Goal: Information Seeking & Learning: Find specific fact

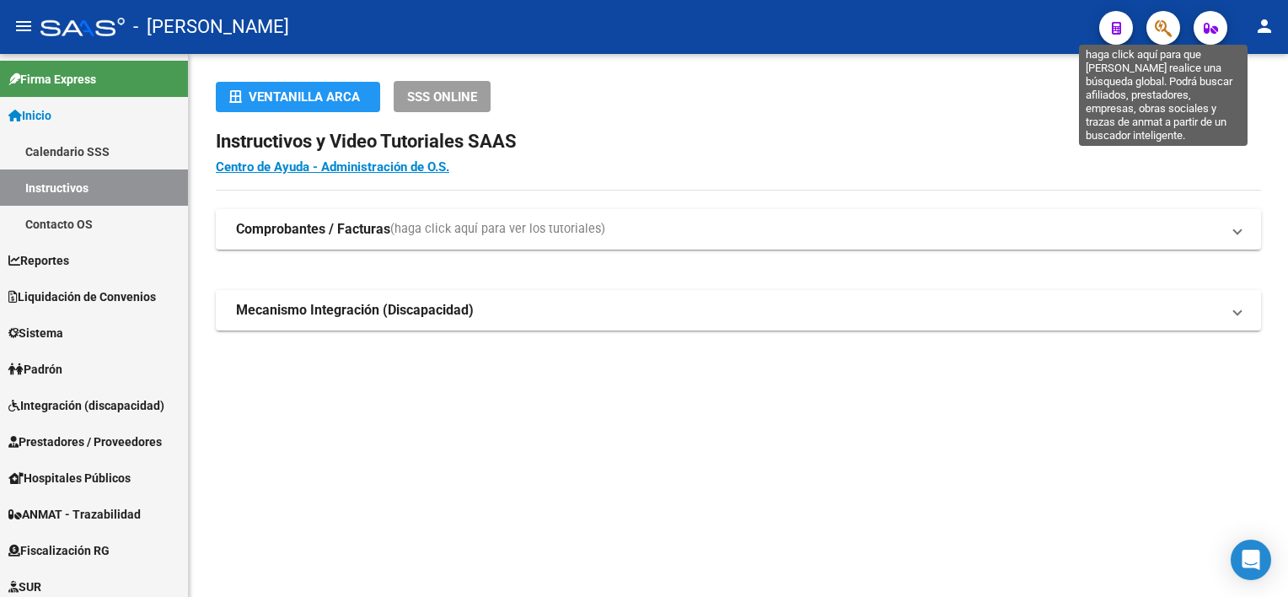
click at [1163, 20] on icon "button" at bounding box center [1163, 28] width 17 height 19
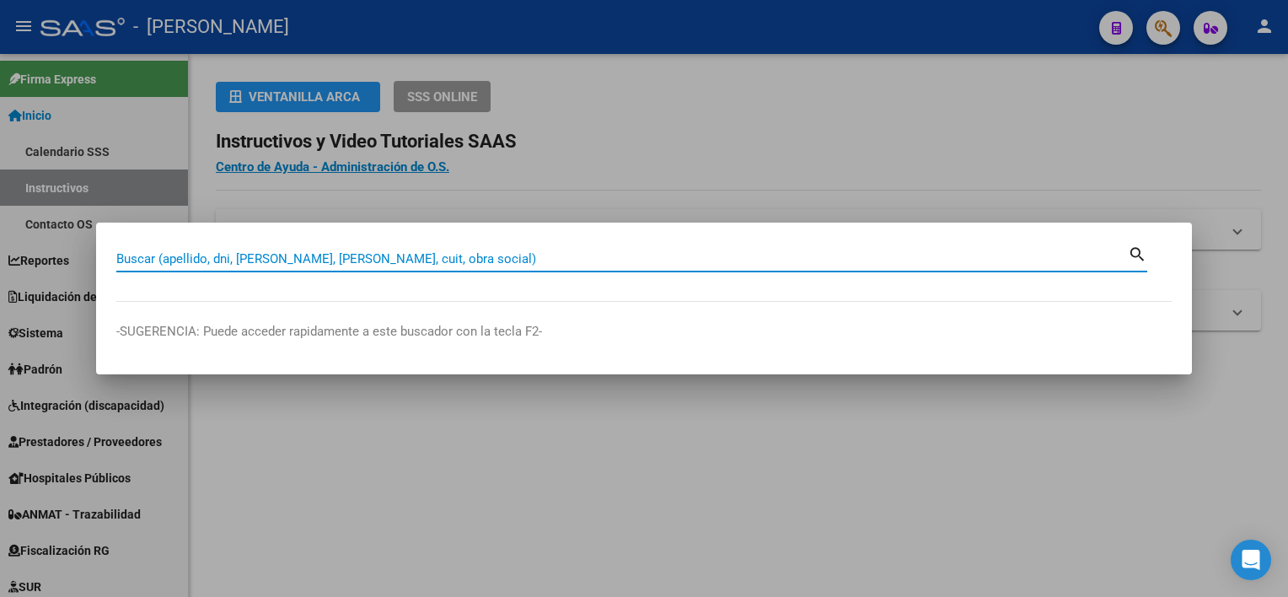
paste input "34784089"
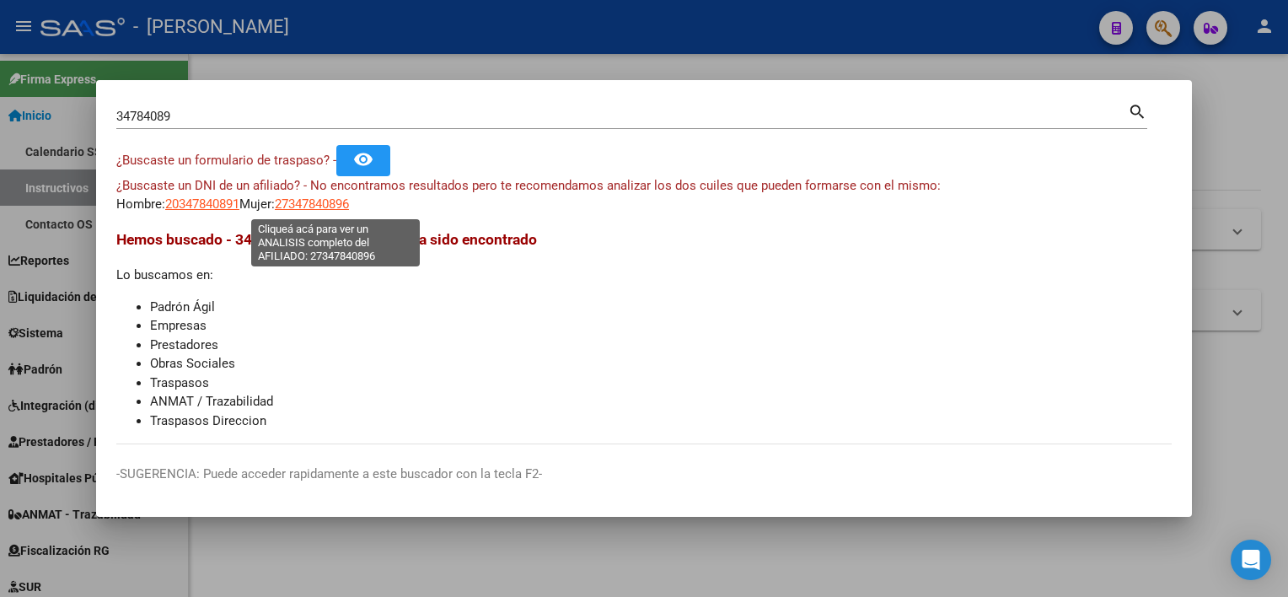
click at [349, 207] on span "27347840896" at bounding box center [312, 203] width 74 height 15
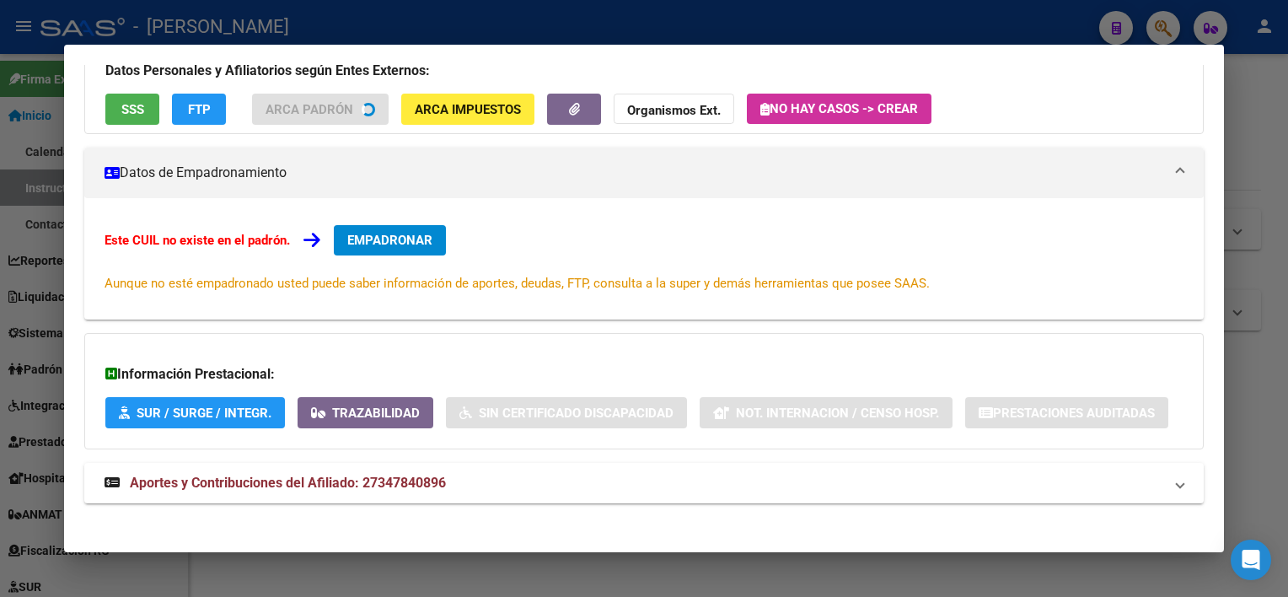
scroll to position [137, 0]
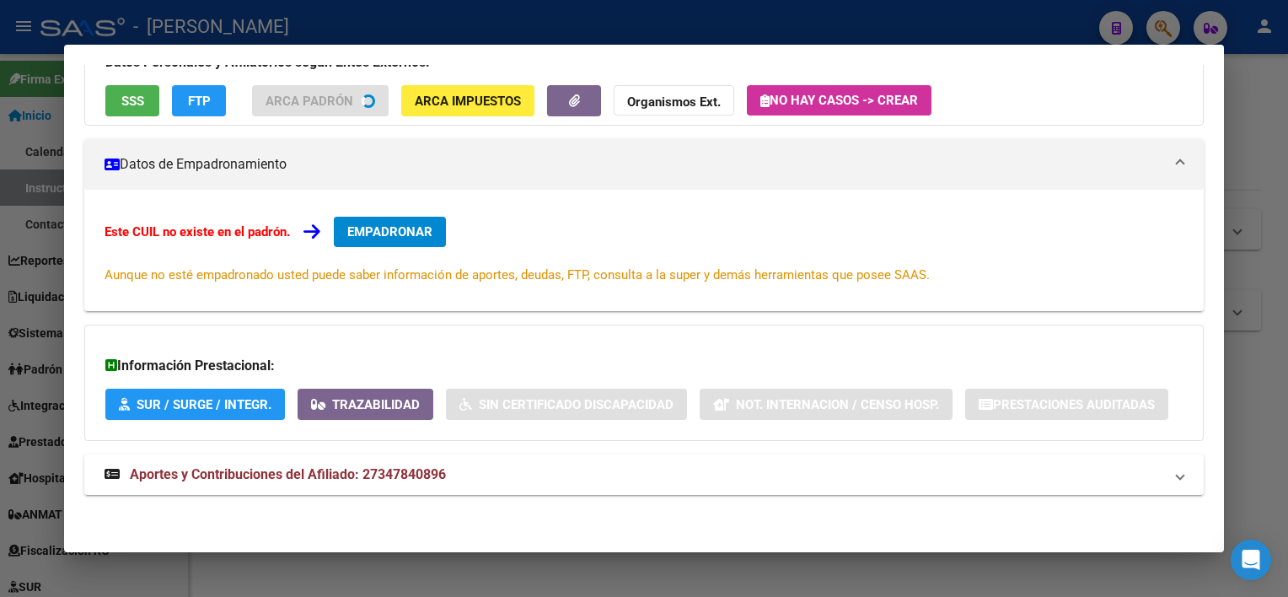
click at [968, 503] on div "ESTE CUIL NO EXISTE EN EL PADRÓN ÁGIL (padrón de permisos y liquidaciones) Dato…" at bounding box center [643, 250] width 1119 height 525
click at [969, 488] on mat-expansion-panel-header "Aportes y Contribuciones del Afiliado: 27347840896" at bounding box center [643, 475] width 1119 height 40
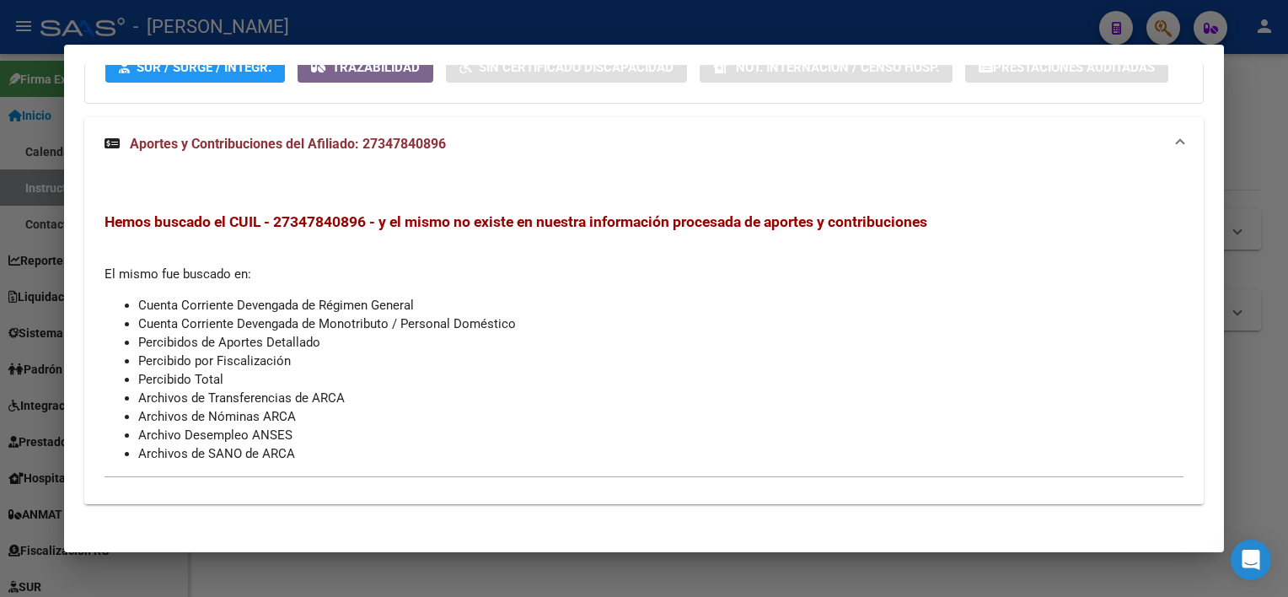
scroll to position [0, 0]
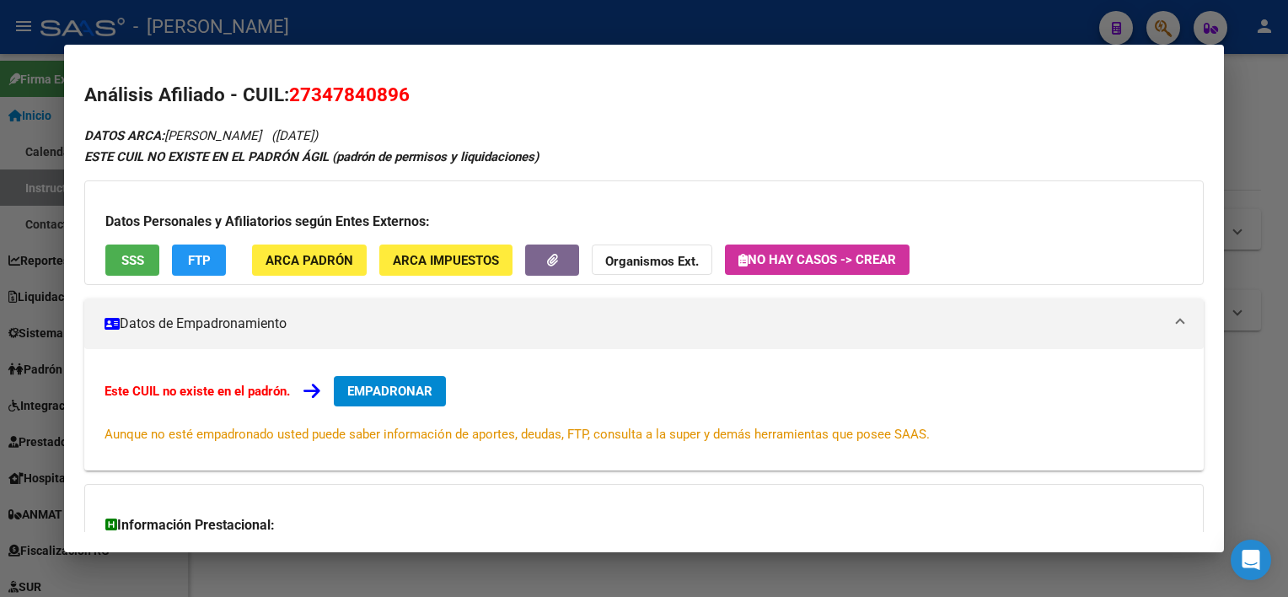
click at [137, 256] on span "SSS" at bounding box center [132, 260] width 23 height 15
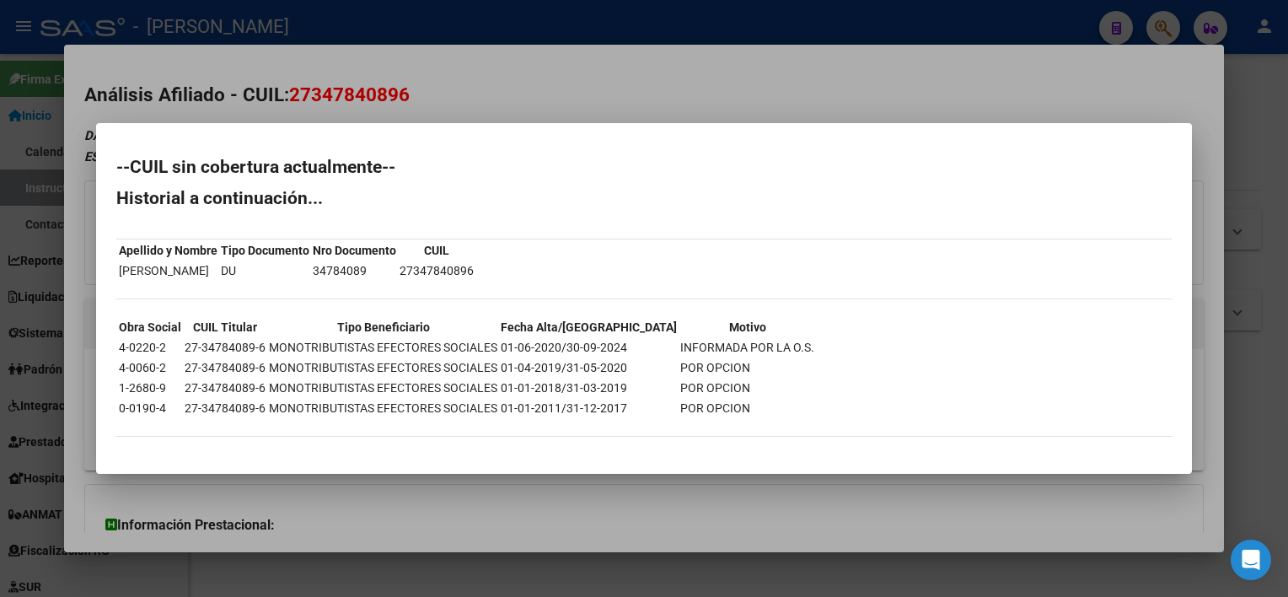
click at [1272, 79] on div at bounding box center [644, 298] width 1288 height 597
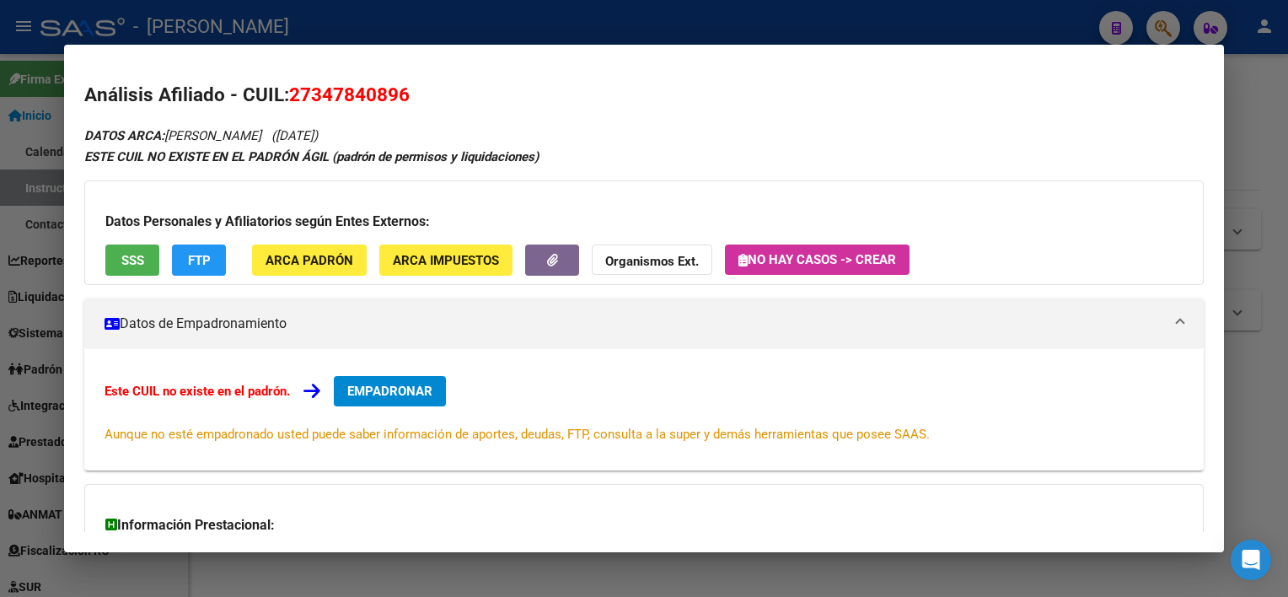
click at [1283, 145] on div at bounding box center [644, 298] width 1288 height 597
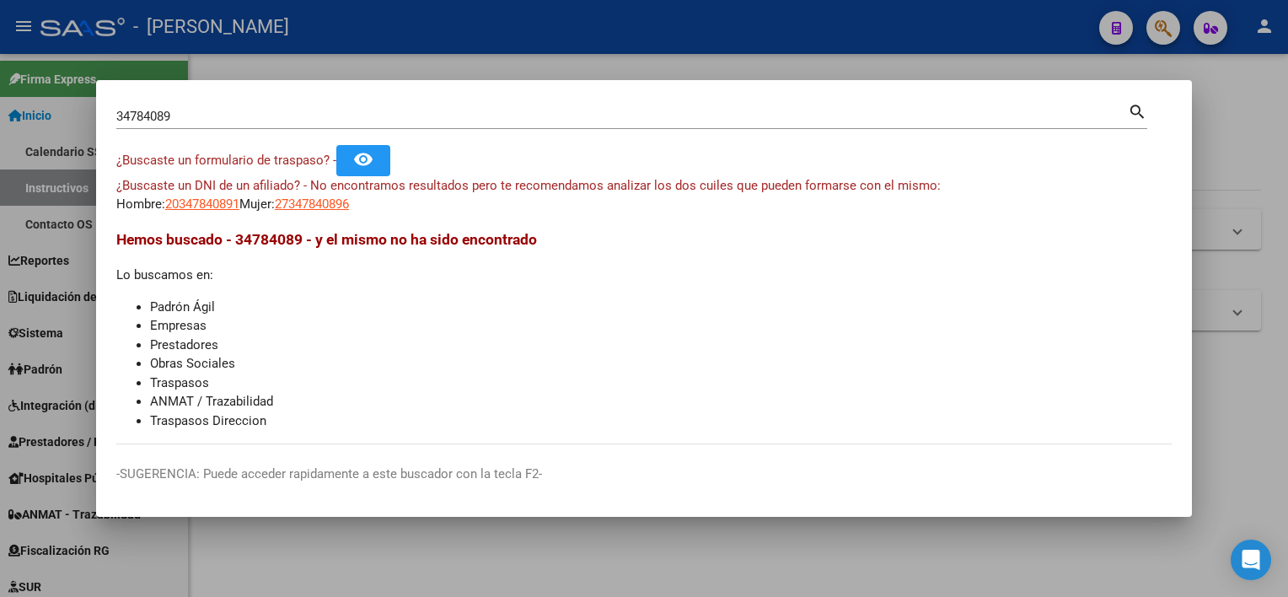
click at [939, 121] on input "34784089" at bounding box center [622, 116] width 1012 height 15
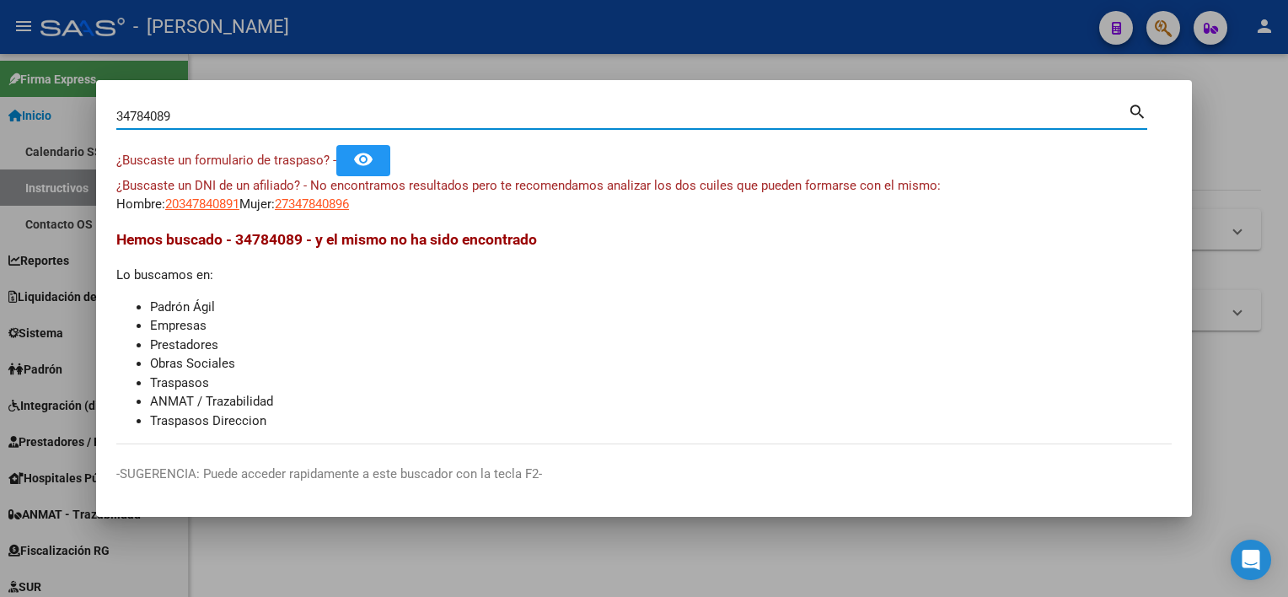
click at [939, 121] on input "34784089" at bounding box center [622, 116] width 1012 height 15
paste input "21131898"
type input "21131898"
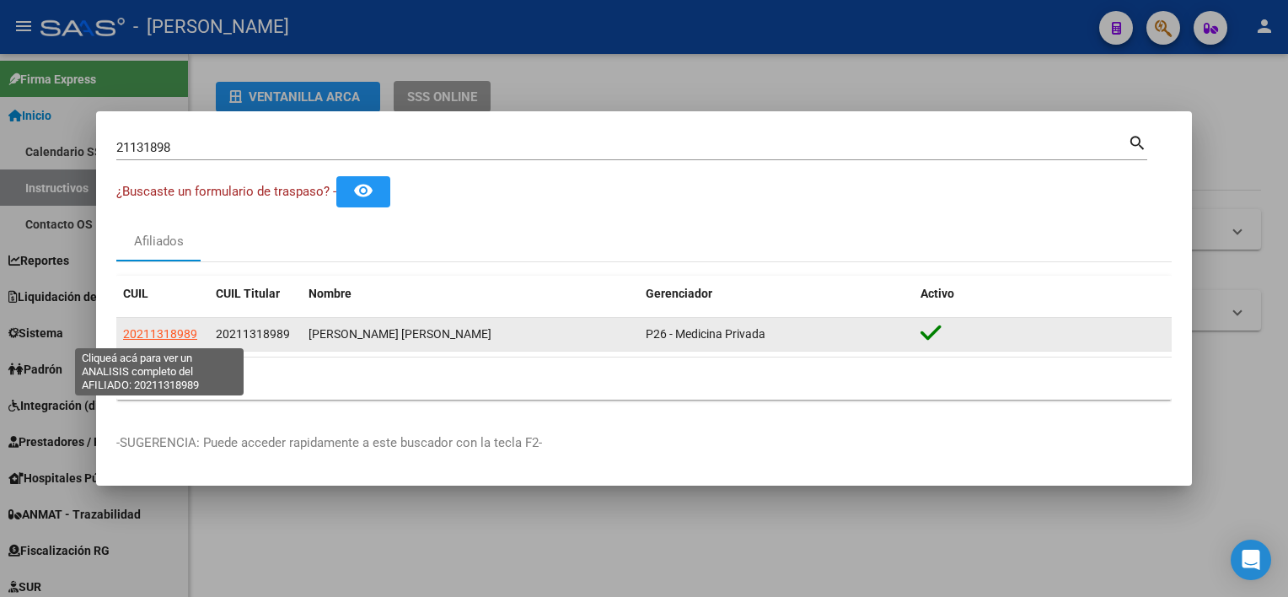
drag, startPoint x: 802, startPoint y: 337, endPoint x: 122, endPoint y: 334, distance: 679.7
click at [122, 334] on div "20211318989 20211318989 [PERSON_NAME] [PERSON_NAME] P26 - Medicina Privada" at bounding box center [644, 335] width 1056 height 34
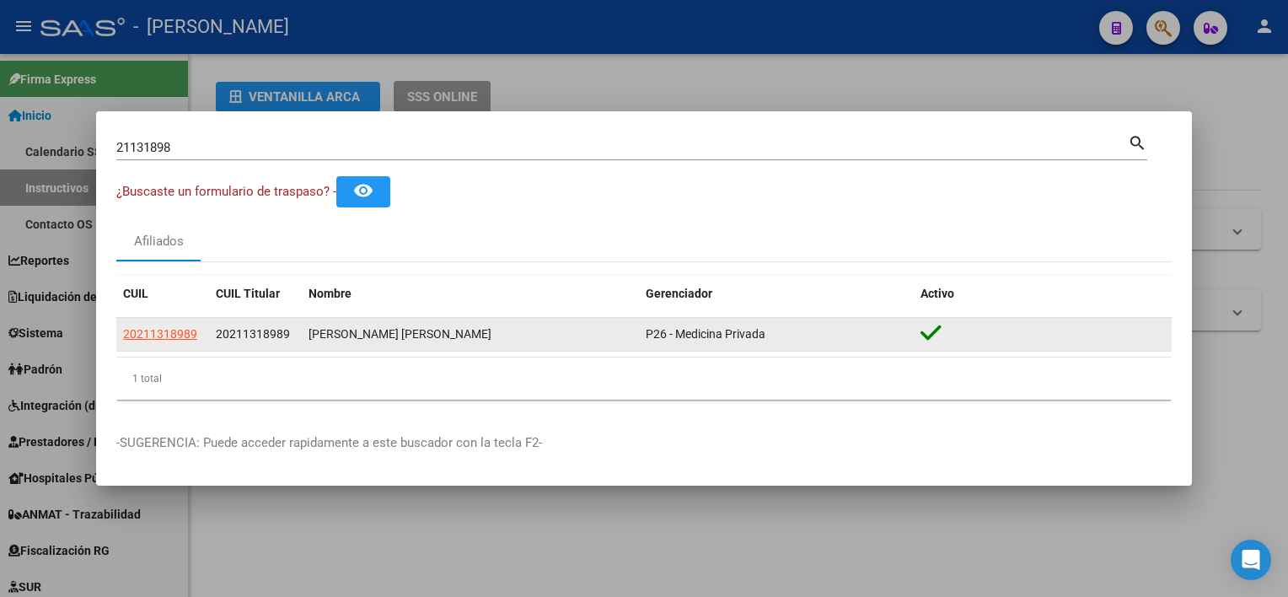
copy div "20211318989 20211318989 [PERSON_NAME] [PERSON_NAME] P26 - Medicina Privada"
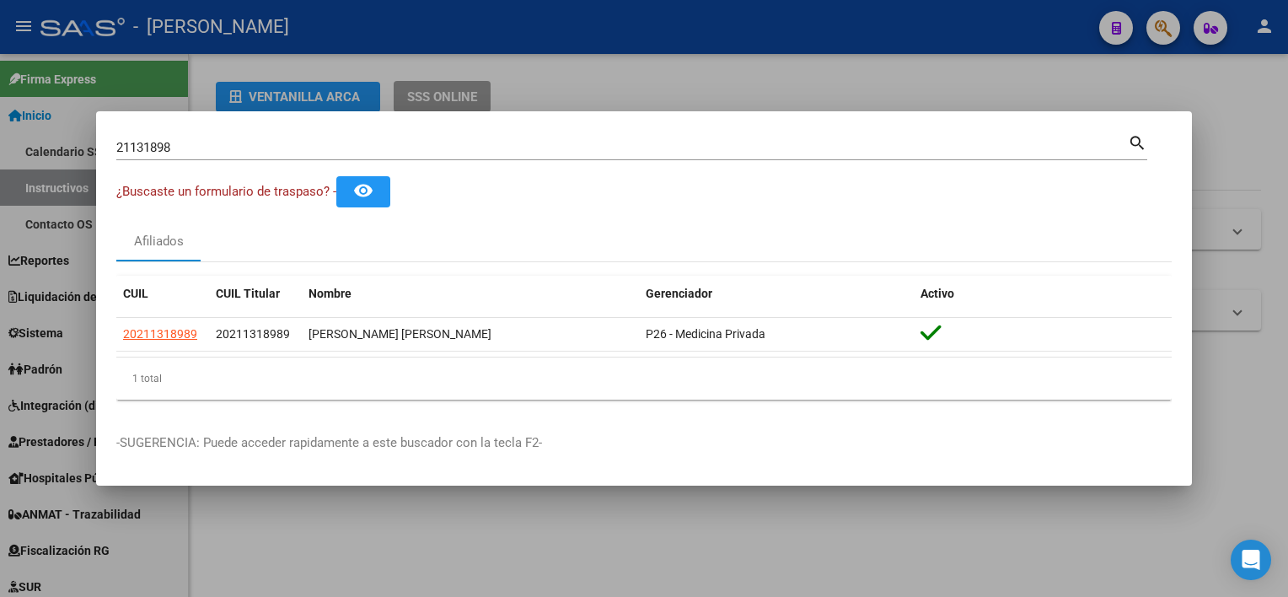
click at [666, 255] on div "Afiliados" at bounding box center [644, 241] width 1056 height 40
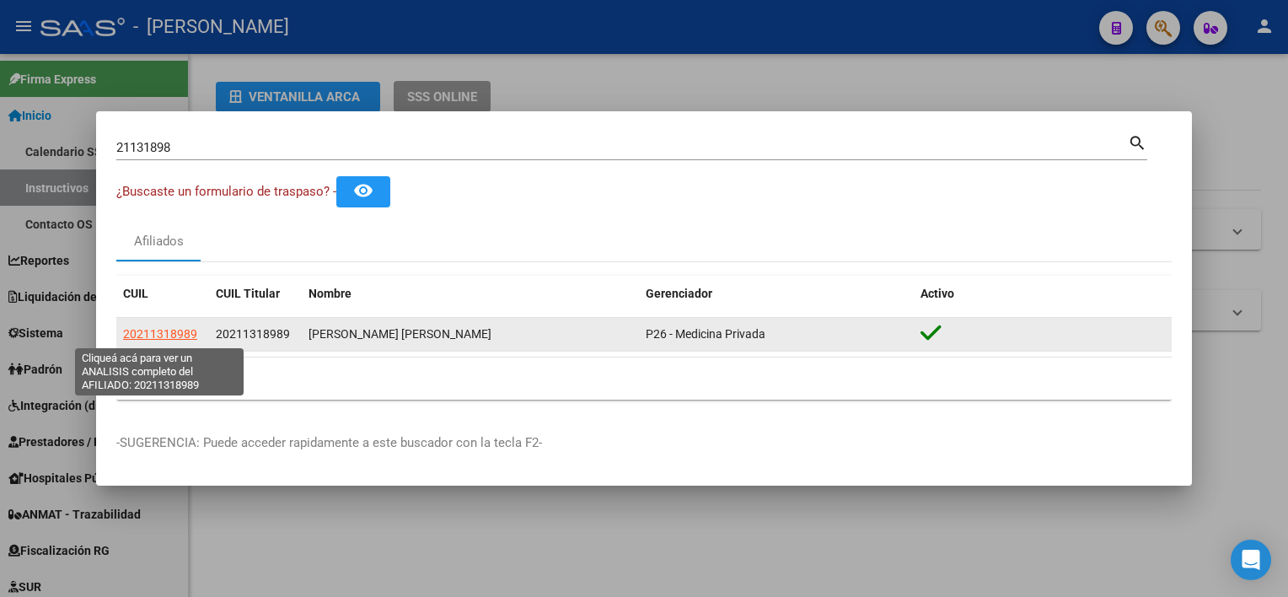
click at [189, 337] on span "20211318989" at bounding box center [160, 333] width 74 height 13
type textarea "20211318989"
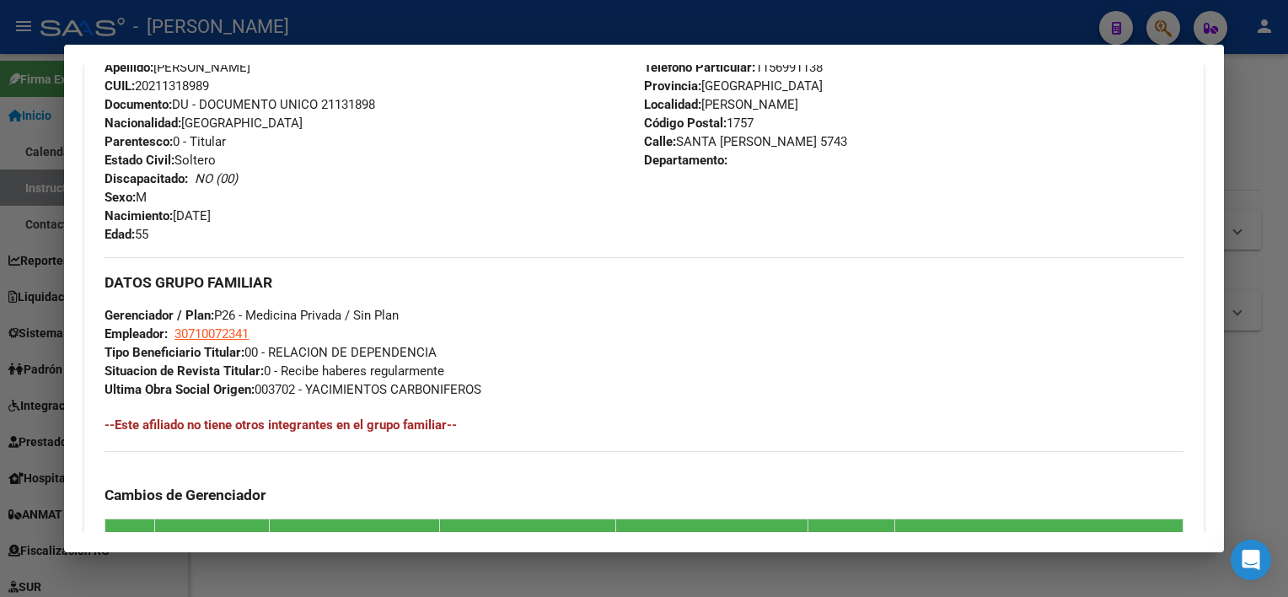
scroll to position [590, 0]
